Goal: Answer question/provide support

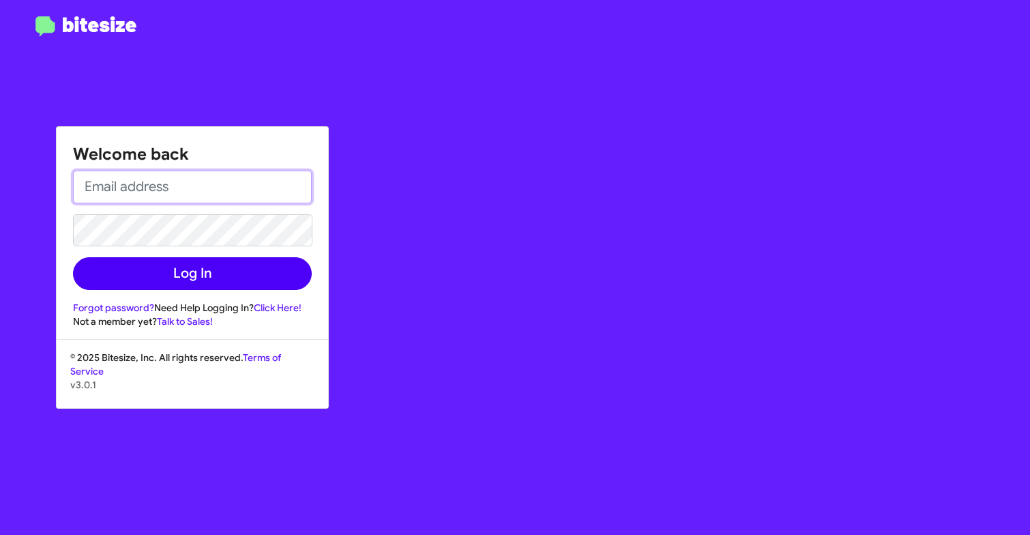
type input "[EMAIL_ADDRESS][DOMAIN_NAME]"
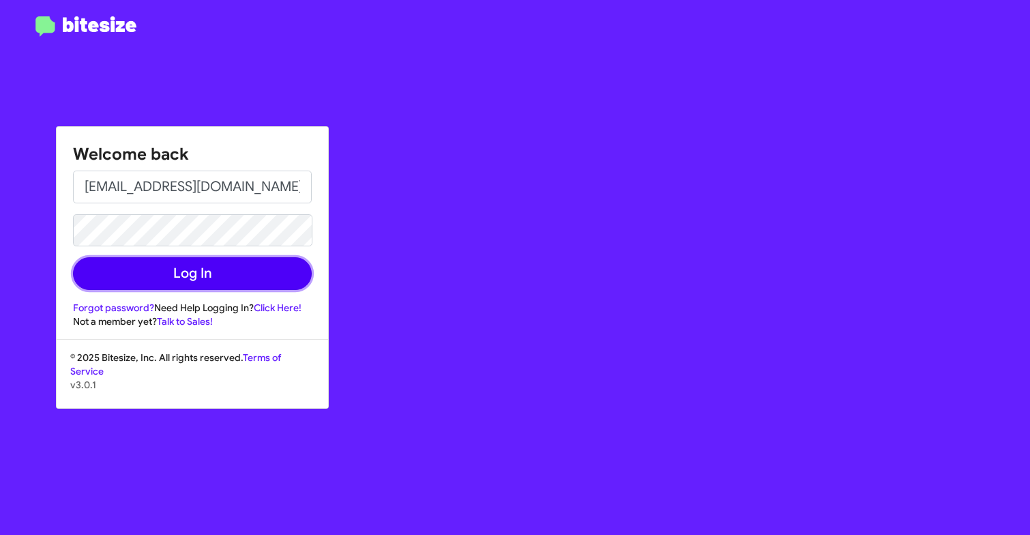
click at [237, 267] on button "Log In" at bounding box center [192, 273] width 239 height 33
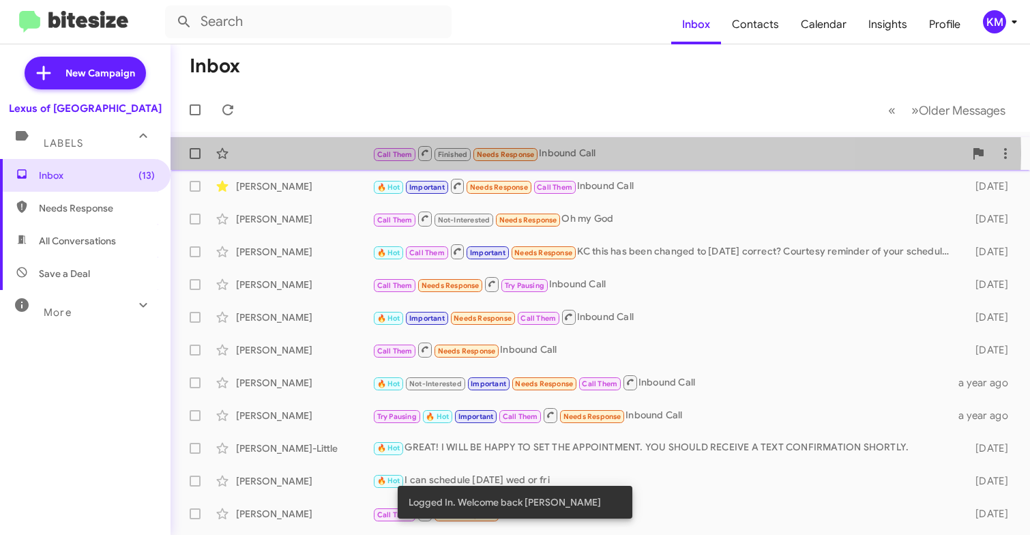
click at [505, 152] on span "Needs Response" at bounding box center [506, 154] width 58 height 9
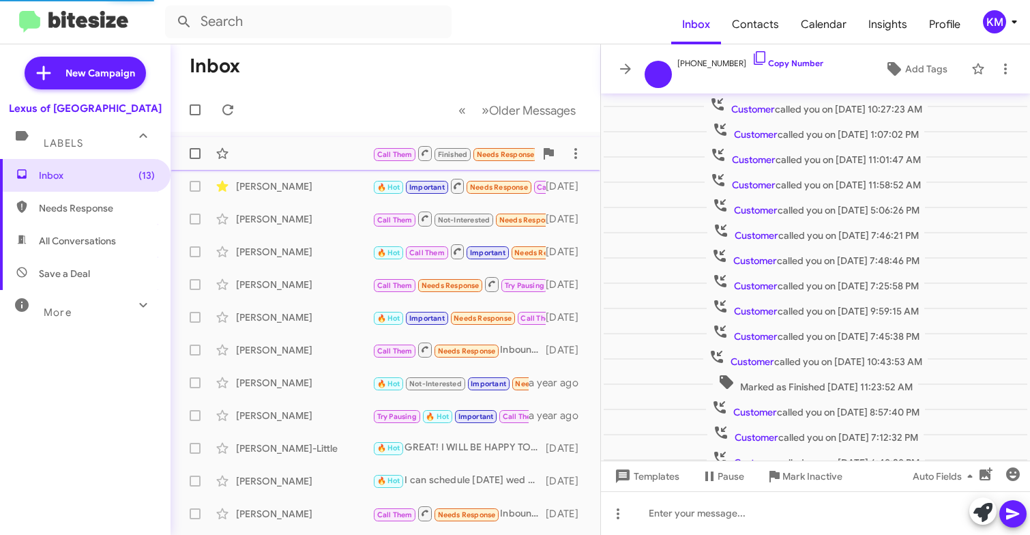
scroll to position [67, 0]
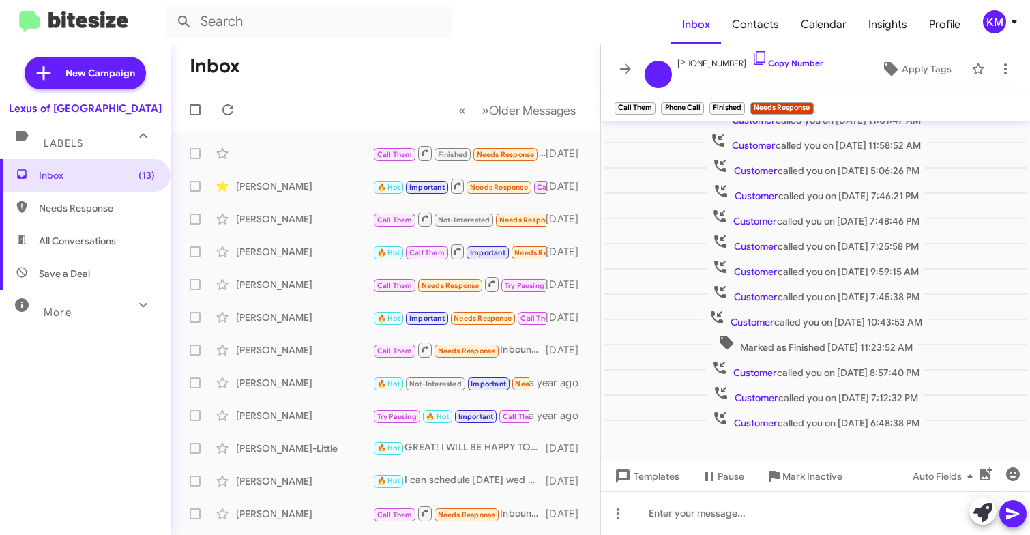
click at [734, 425] on span "Customer" at bounding box center [756, 423] width 44 height 12
click at [840, 427] on span "Customer called you on [DATE] 6:48:38 PM" at bounding box center [816, 420] width 218 height 20
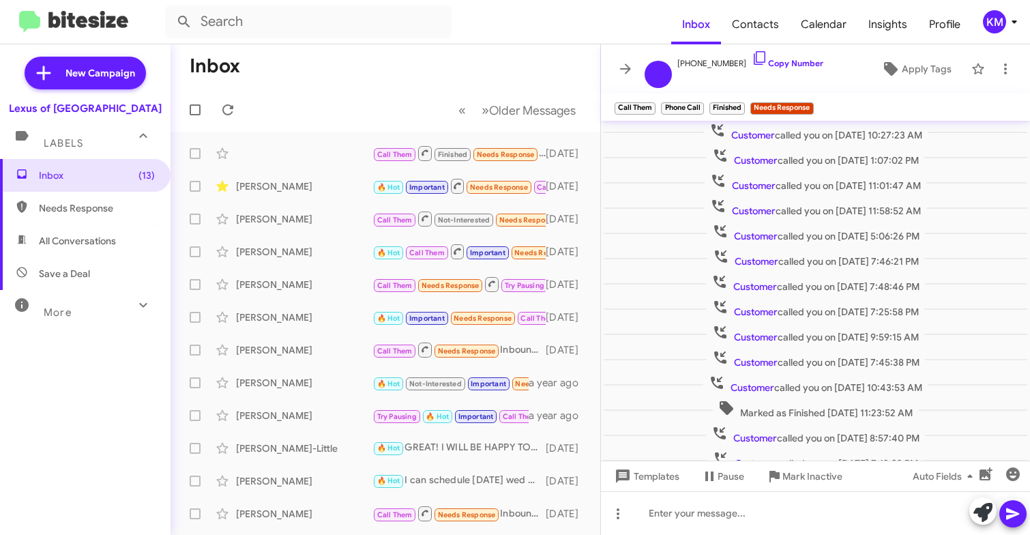
scroll to position [0, 0]
click at [766, 64] on link "Copy Number" at bounding box center [788, 63] width 72 height 10
